Goal: Transaction & Acquisition: Download file/media

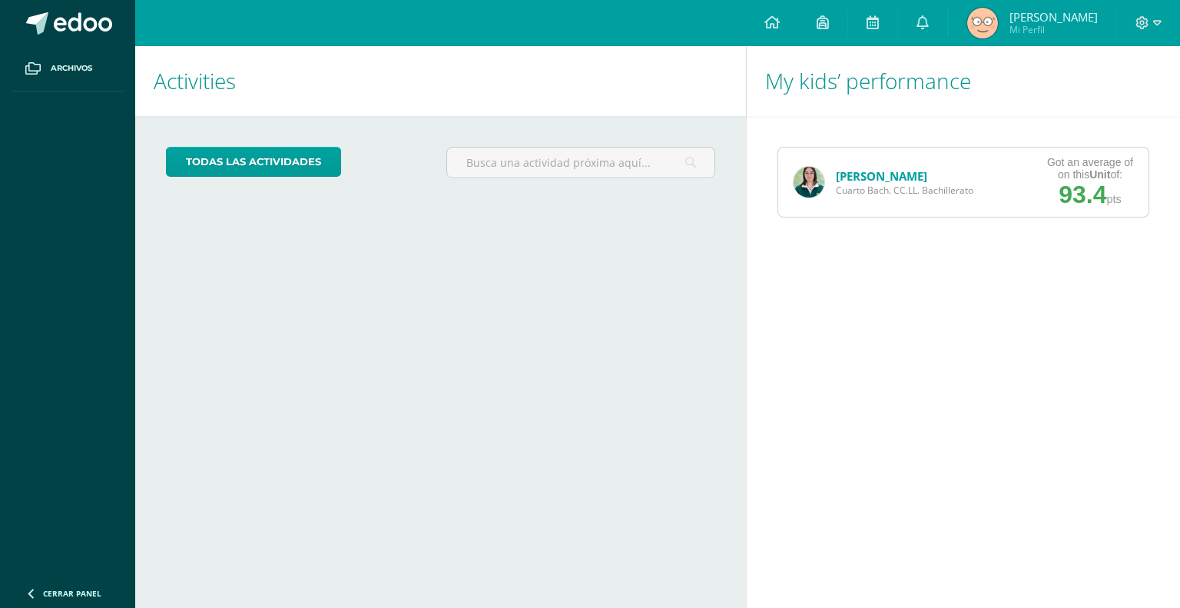
click at [877, 171] on link "[PERSON_NAME]" at bounding box center [881, 175] width 91 height 15
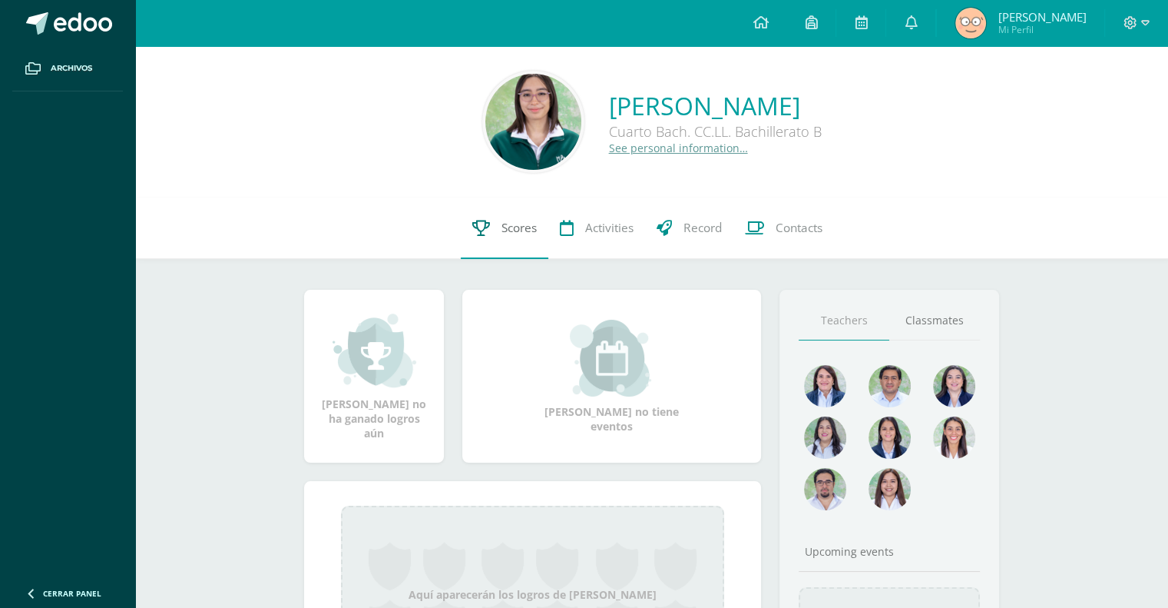
click at [486, 257] on div "Mia Romina Muñoz Vitale Cuarto Bach. CC.LL. Bachillerato B See personal informa…" at bounding box center [651, 418] width 1033 height 744
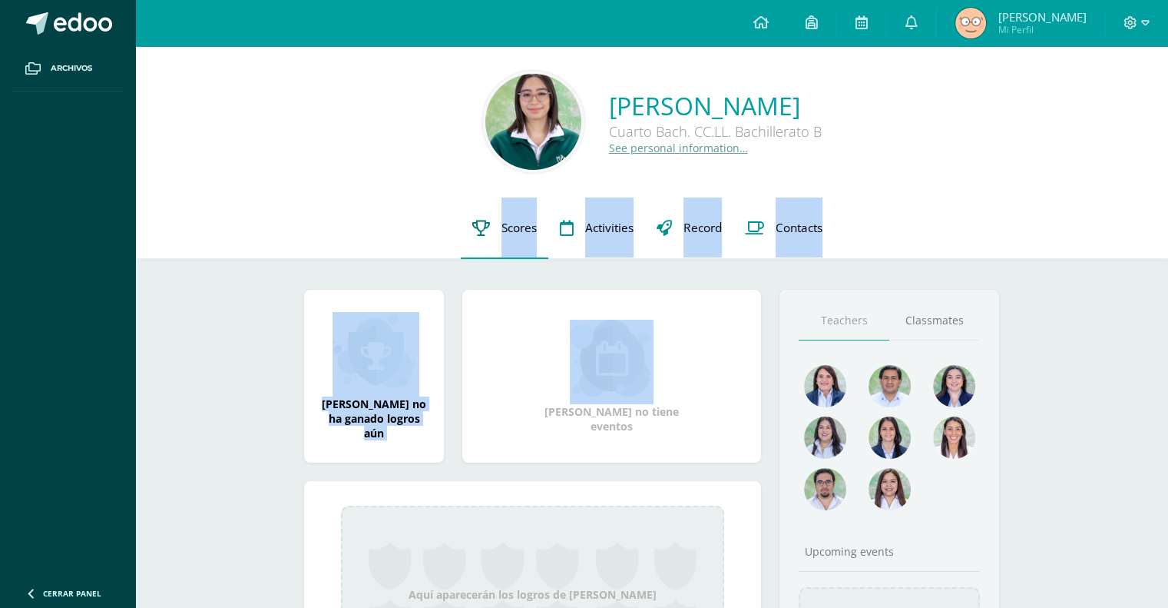
click at [507, 232] on span "Scores" at bounding box center [519, 228] width 35 height 16
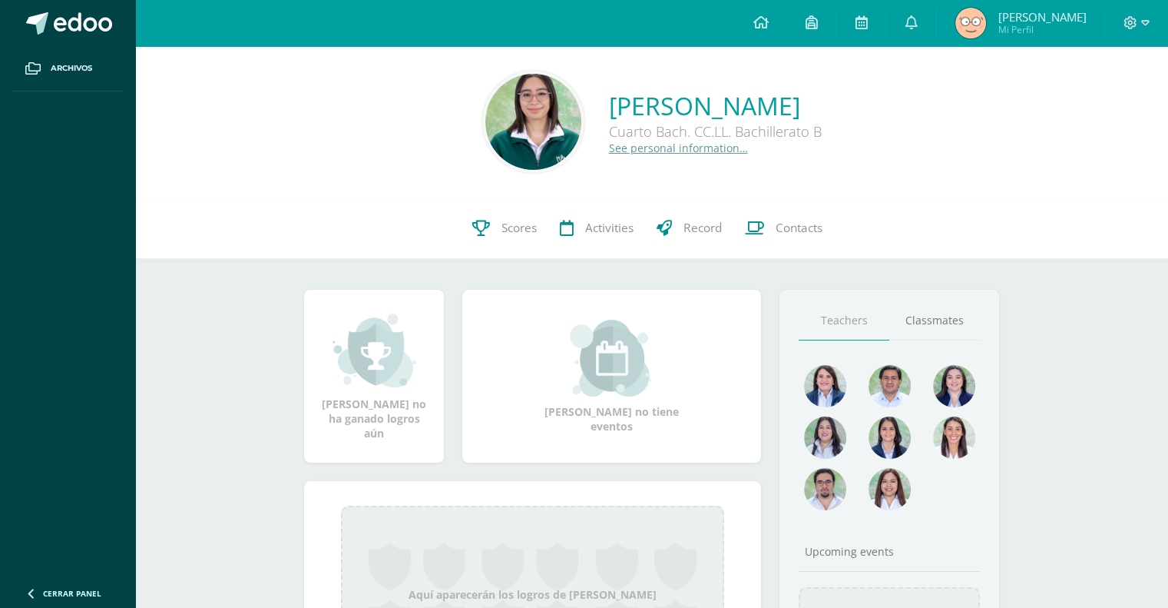
click at [885, 175] on div "Mia Romina Muñoz Vitale Cuarto Bach. CC.LL. Bachillerato B See personal informa…" at bounding box center [651, 121] width 1033 height 151
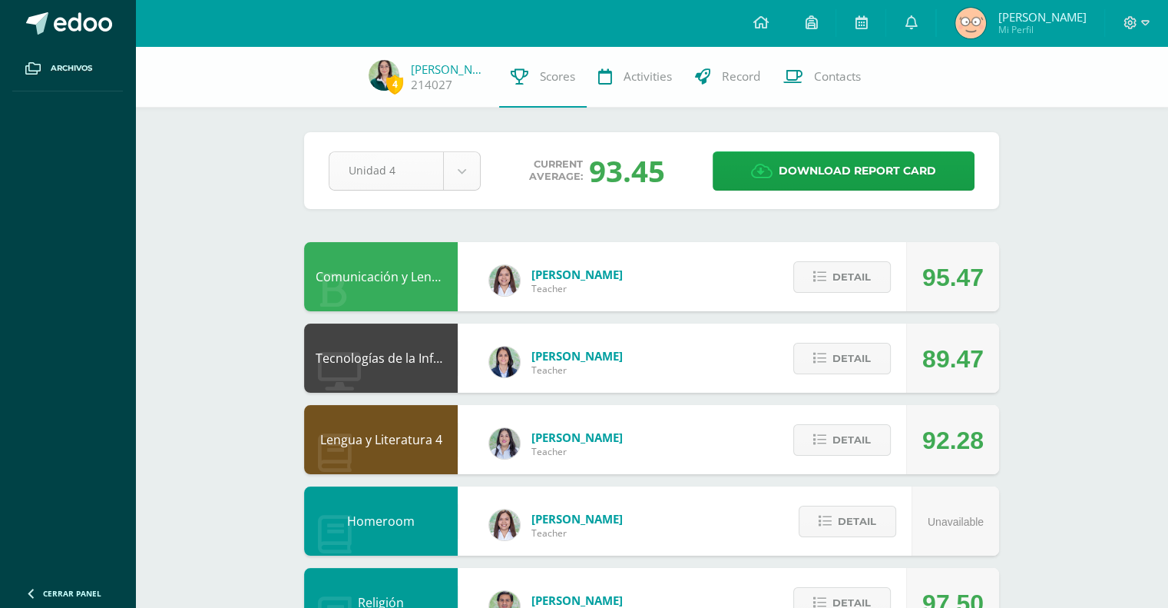
click at [436, 175] on body "Archivos Cerrar panel Configuration Log out Patricia Josephine Mi Perfil Notifi…" at bounding box center [584, 619] width 1168 height 1238
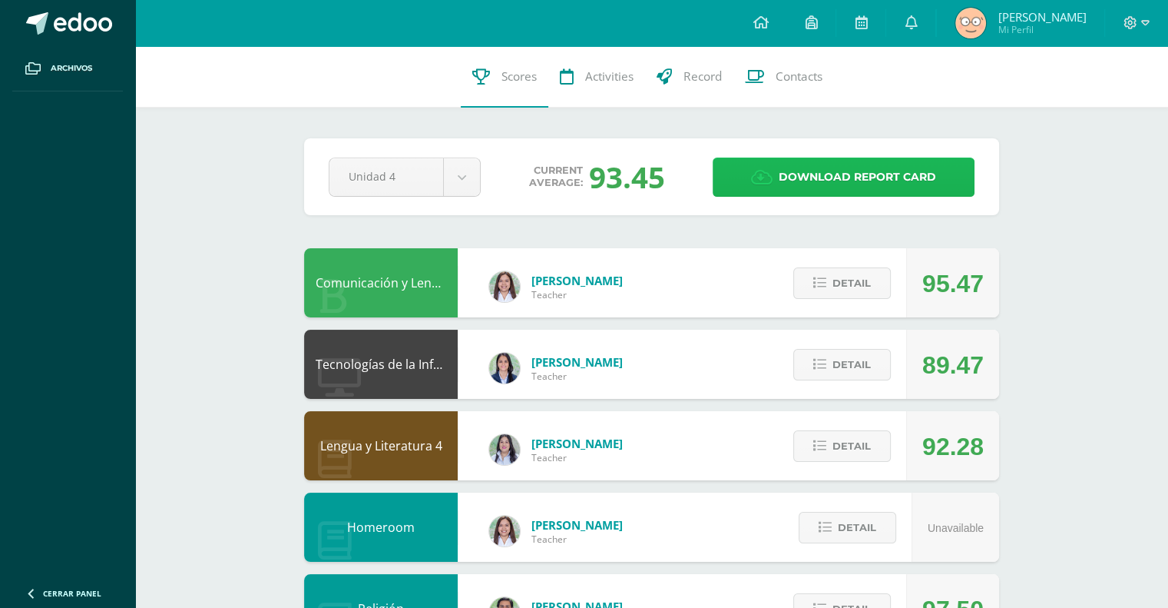
click at [824, 184] on span "Download report card" at bounding box center [857, 177] width 157 height 38
